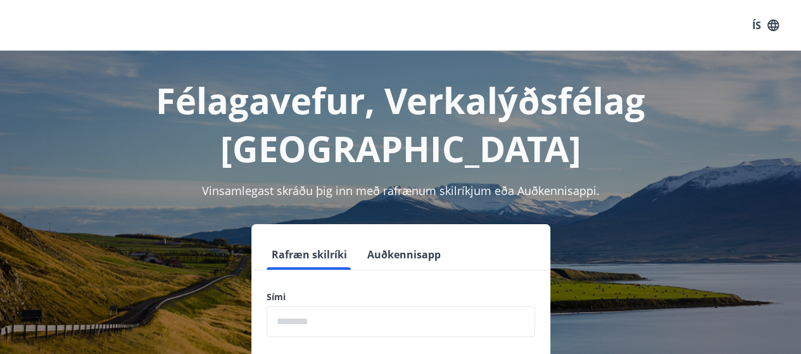
scroll to position [156, 0]
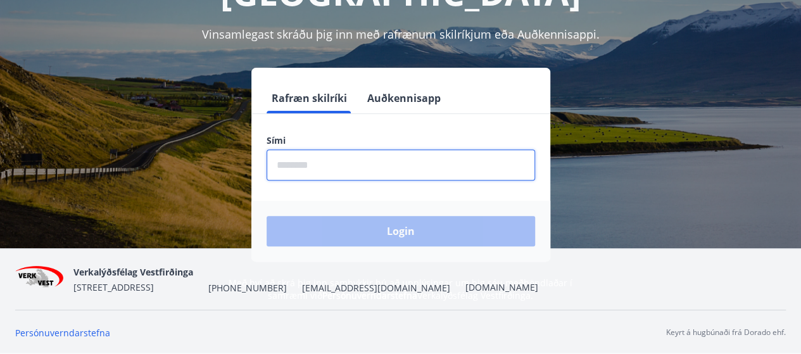
click at [315, 149] on input "phone" at bounding box center [401, 164] width 269 height 31
type input "********"
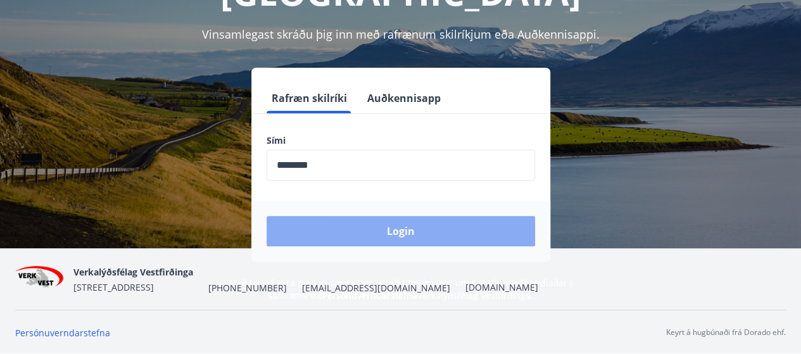
click at [389, 216] on button "Login" at bounding box center [401, 231] width 269 height 30
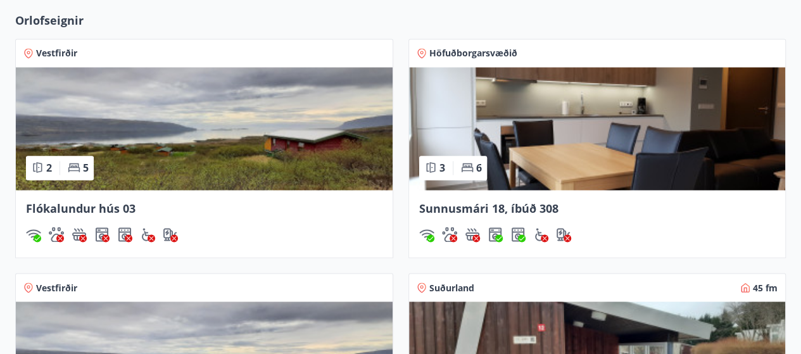
scroll to position [949, 0]
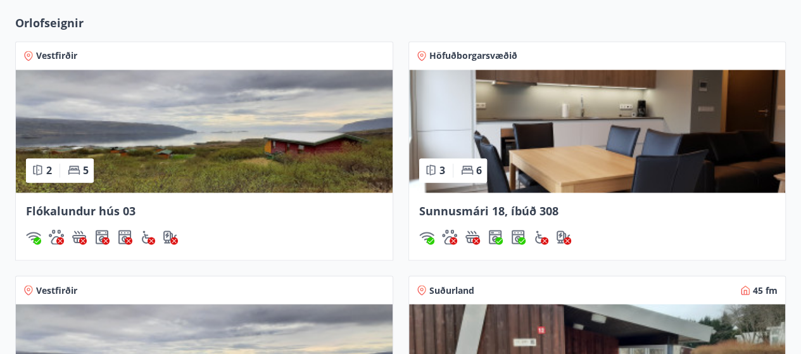
click at [485, 100] on img at bounding box center [597, 131] width 377 height 123
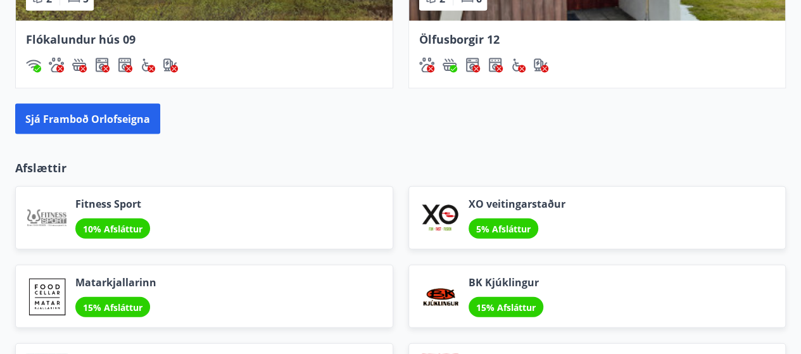
scroll to position [1352, 0]
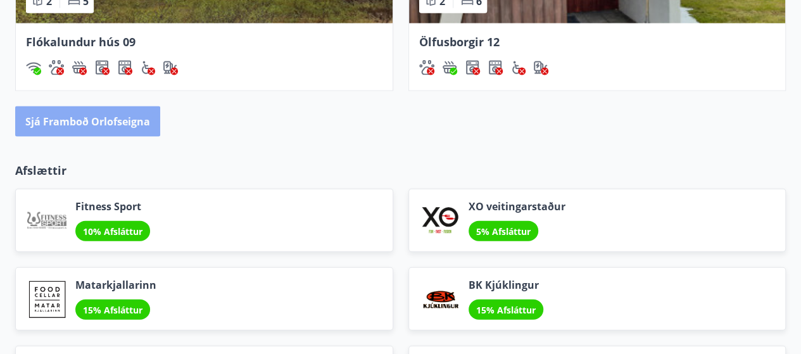
click at [89, 124] on button "Sjá framboð orlofseigna" at bounding box center [87, 121] width 145 height 30
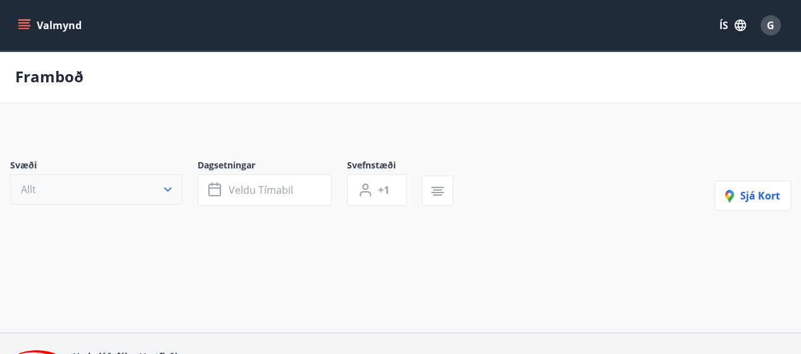
click at [168, 187] on button "Allt" at bounding box center [96, 189] width 172 height 30
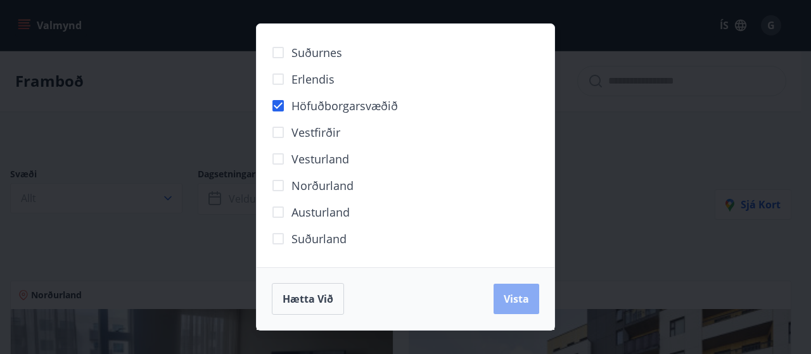
click at [512, 295] on span "Vista" at bounding box center [516, 299] width 25 height 14
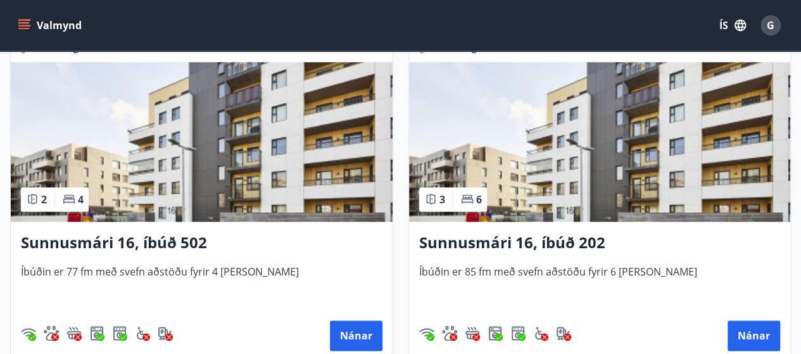
scroll to position [630, 0]
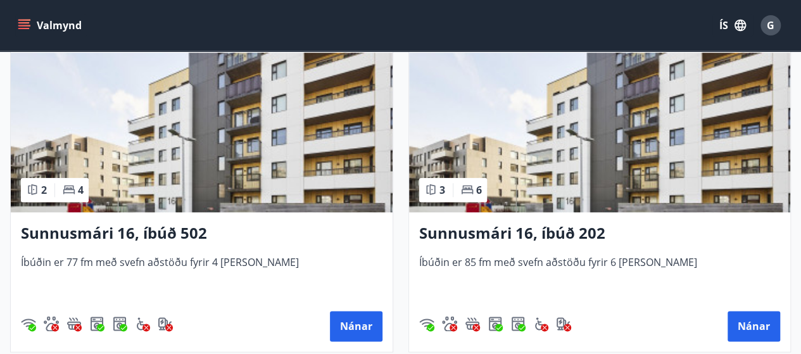
click at [99, 230] on h3 "Sunnusmári 16, íbúð 502" at bounding box center [202, 233] width 362 height 23
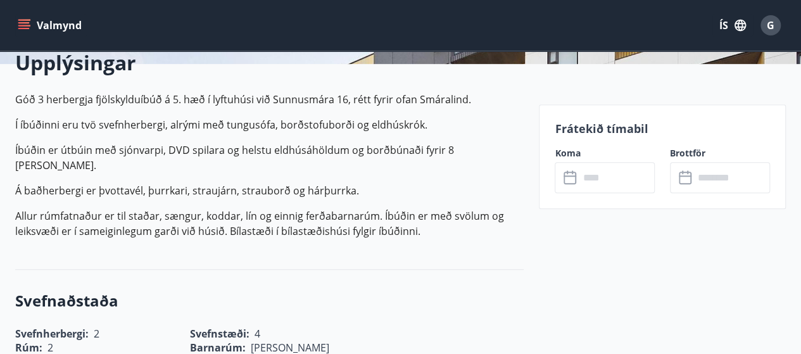
scroll to position [340, 0]
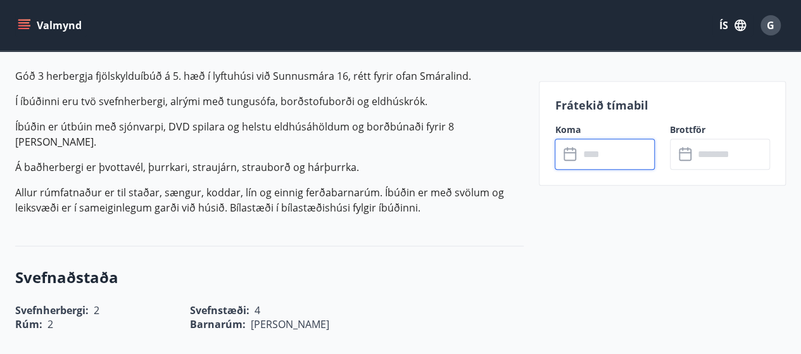
click at [600, 154] on input "text" at bounding box center [617, 154] width 76 height 31
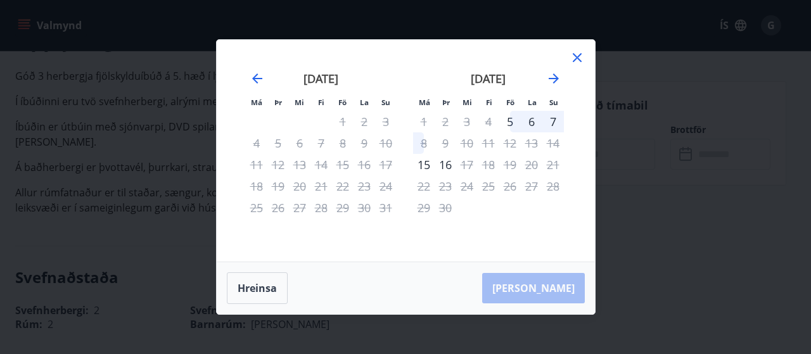
click at [576, 58] on icon at bounding box center [577, 58] width 2 height 2
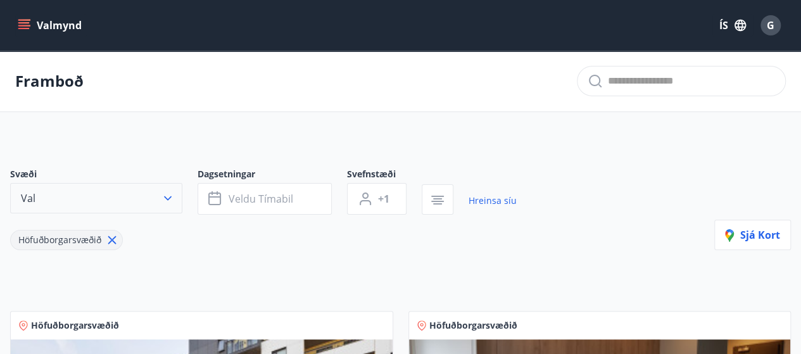
click at [77, 194] on button "Val" at bounding box center [96, 198] width 172 height 30
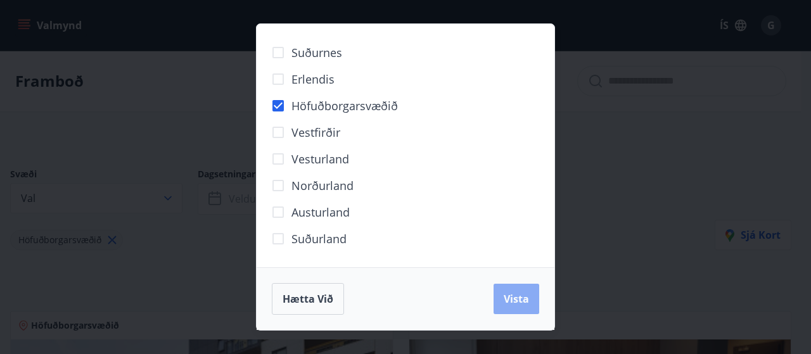
click at [517, 297] on span "Vista" at bounding box center [516, 299] width 25 height 14
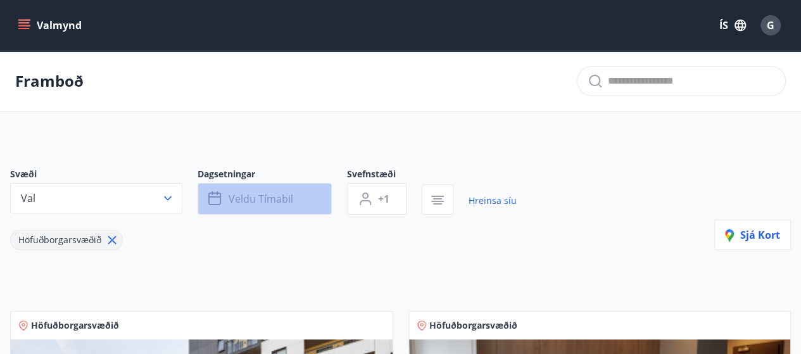
click at [255, 193] on span "Veldu tímabil" at bounding box center [261, 199] width 65 height 14
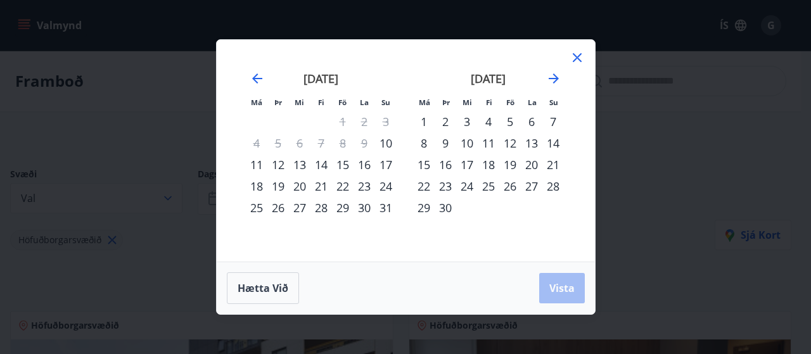
click at [443, 143] on div "9" at bounding box center [446, 143] width 22 height 22
click at [530, 143] on div "13" at bounding box center [532, 143] width 22 height 22
click at [562, 283] on span "Vista" at bounding box center [561, 288] width 25 height 14
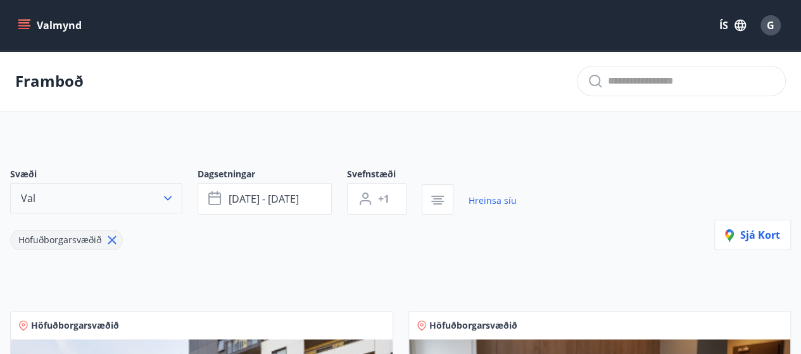
click at [57, 194] on button "Val" at bounding box center [96, 198] width 172 height 30
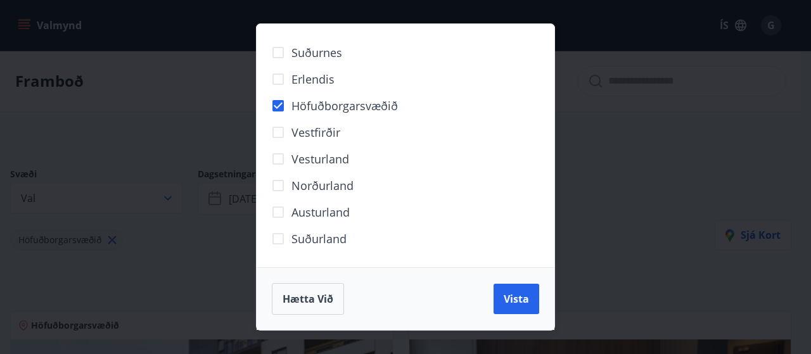
click at [315, 100] on span "Höfuðborgarsvæðið" at bounding box center [344, 106] width 106 height 16
click at [514, 300] on span "Vista" at bounding box center [516, 299] width 25 height 14
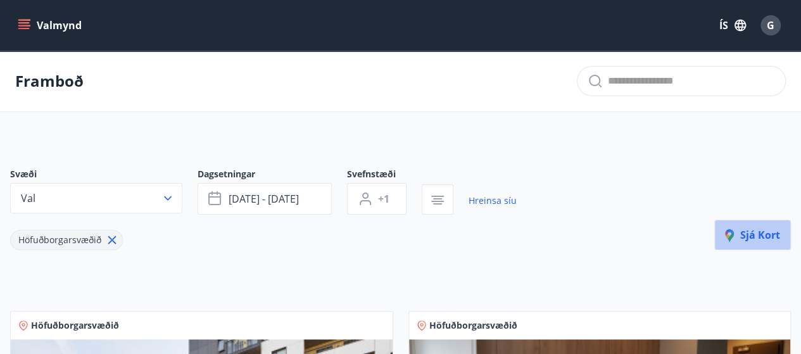
click at [774, 230] on span "Sjá kort" at bounding box center [752, 235] width 55 height 14
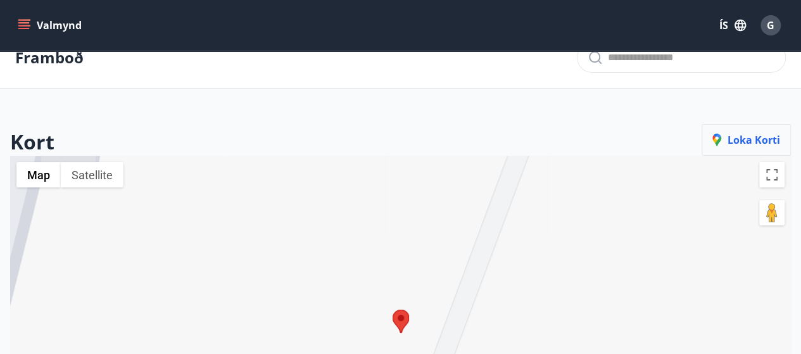
scroll to position [20, 0]
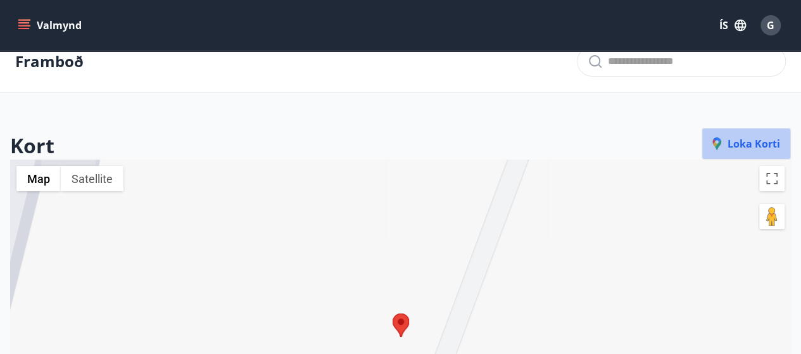
click at [733, 144] on span "Loka korti" at bounding box center [747, 144] width 68 height 14
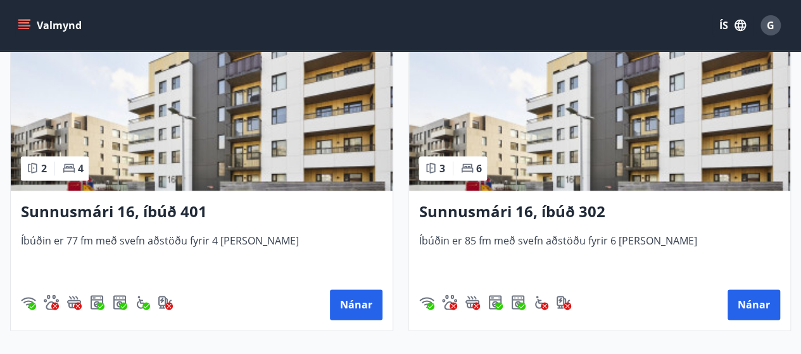
scroll to position [656, 0]
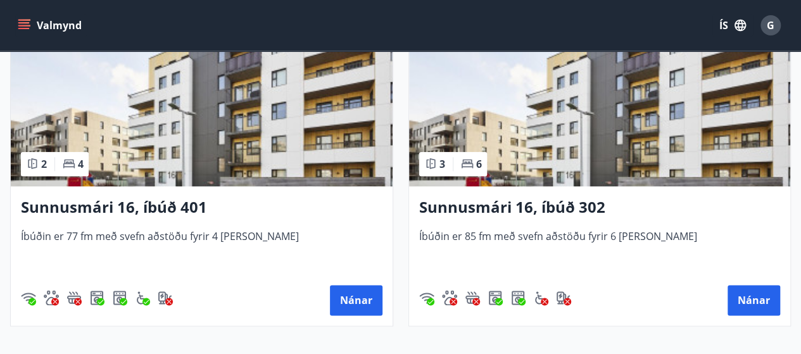
click at [188, 149] on img at bounding box center [202, 107] width 382 height 160
